Goal: Information Seeking & Learning: Find contact information

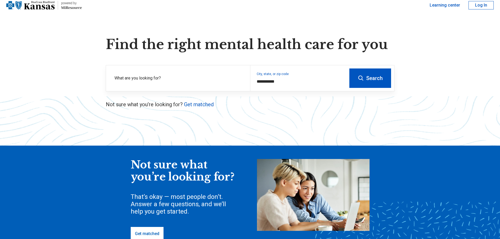
scroll to position [26, 0]
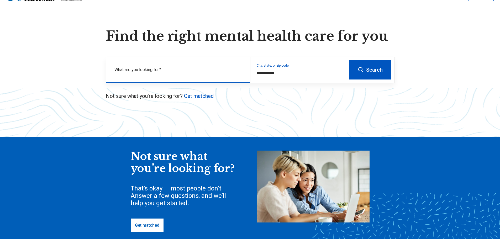
click at [153, 58] on div "What are you looking for?" at bounding box center [178, 70] width 144 height 26
click at [156, 65] on div "What are you looking for?" at bounding box center [178, 70] width 144 height 26
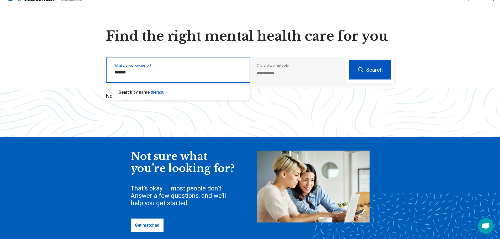
type input "******"
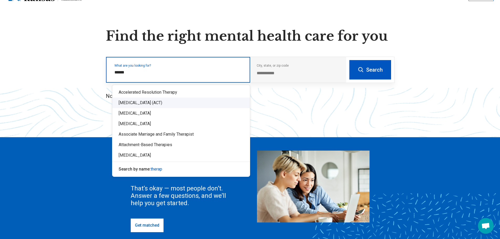
click at [172, 105] on div "[MEDICAL_DATA] (ACT)" at bounding box center [180, 103] width 137 height 10
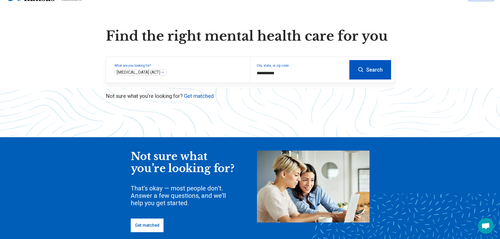
click at [371, 79] on button "Search" at bounding box center [370, 69] width 42 height 19
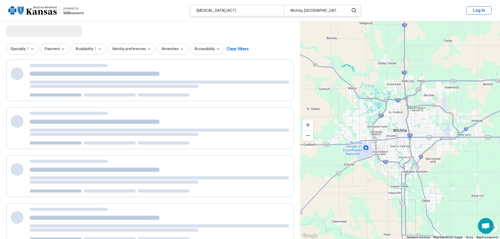
select select "***"
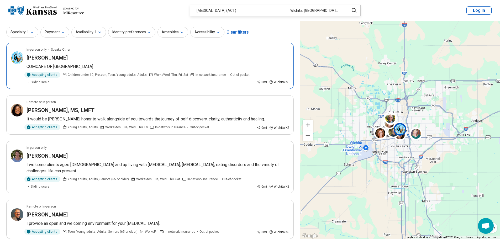
scroll to position [26, 0]
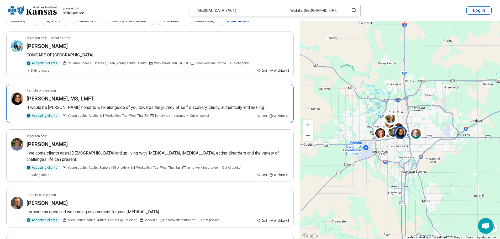
click at [71, 98] on h3 "[PERSON_NAME], MS, LMFT" at bounding box center [61, 98] width 68 height 7
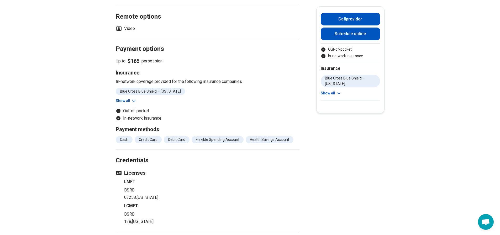
scroll to position [420, 0]
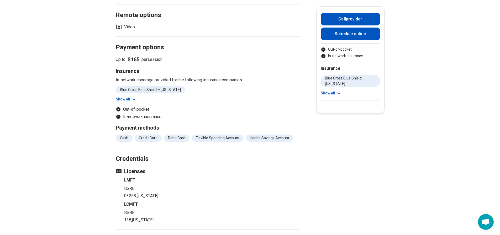
click at [128, 97] on button "Show all" at bounding box center [126, 100] width 21 height 6
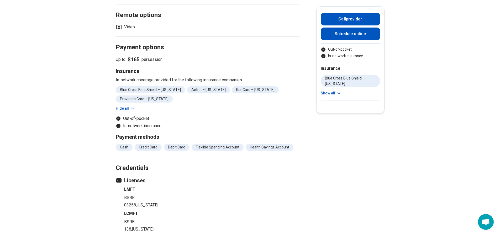
click at [120, 117] on icon "Payment options" at bounding box center [118, 119] width 4 height 4
click at [156, 115] on li "Out-of-pocket" at bounding box center [208, 118] width 184 height 6
drag, startPoint x: 156, startPoint y: 112, endPoint x: 117, endPoint y: 119, distance: 39.9
click at [226, 144] on li "Flexible Spending Account" at bounding box center [218, 147] width 52 height 7
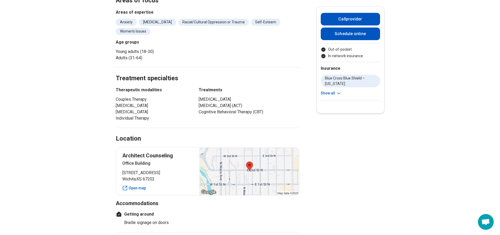
scroll to position [184, 0]
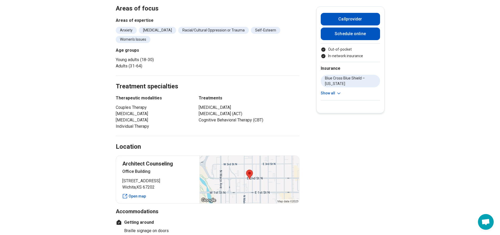
click at [334, 94] on button "Show all" at bounding box center [331, 94] width 21 height 6
click at [338, 120] on icon at bounding box center [337, 120] width 5 height 5
